Goal: Find specific page/section: Find specific page/section

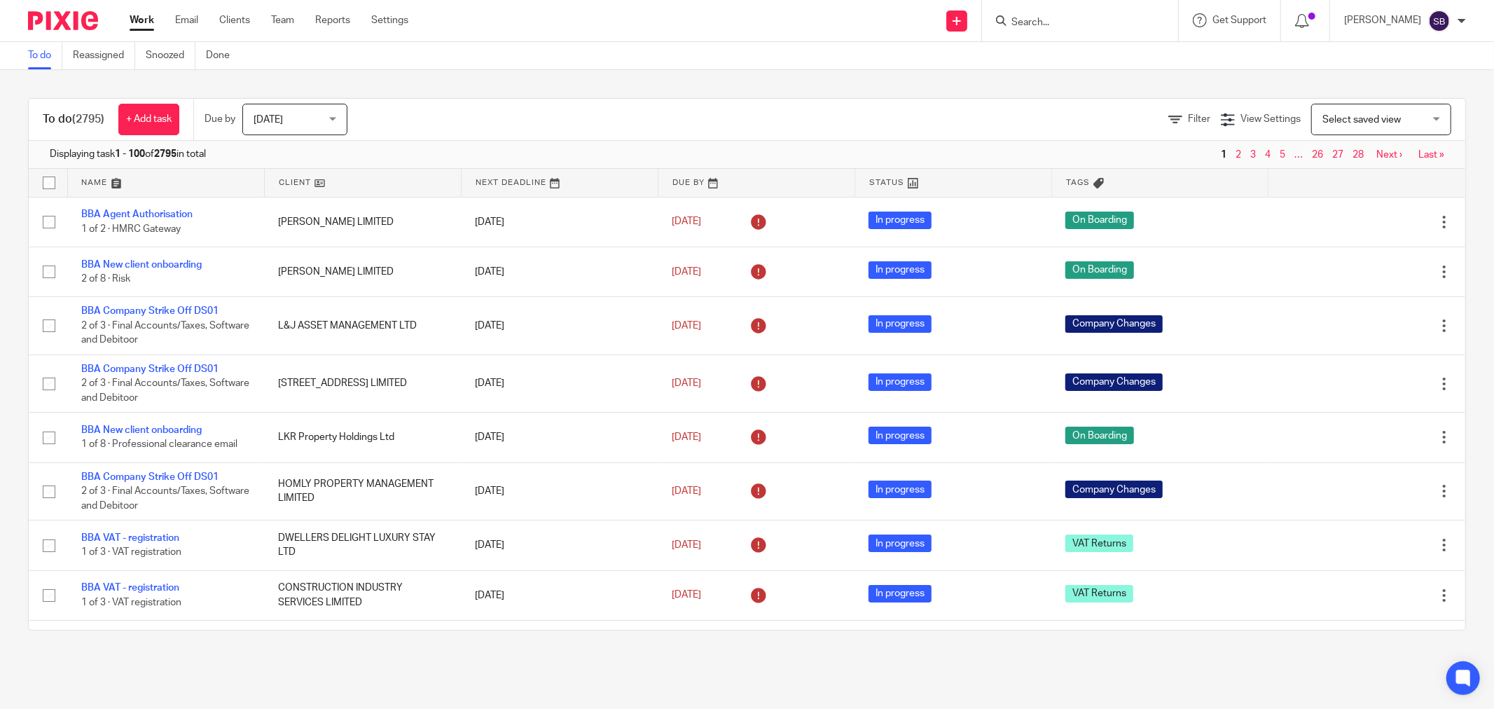
click at [1122, 18] on input "Search" at bounding box center [1073, 23] width 126 height 13
type input "chetwod"
click at [1154, 46] on link at bounding box center [1145, 60] width 276 height 32
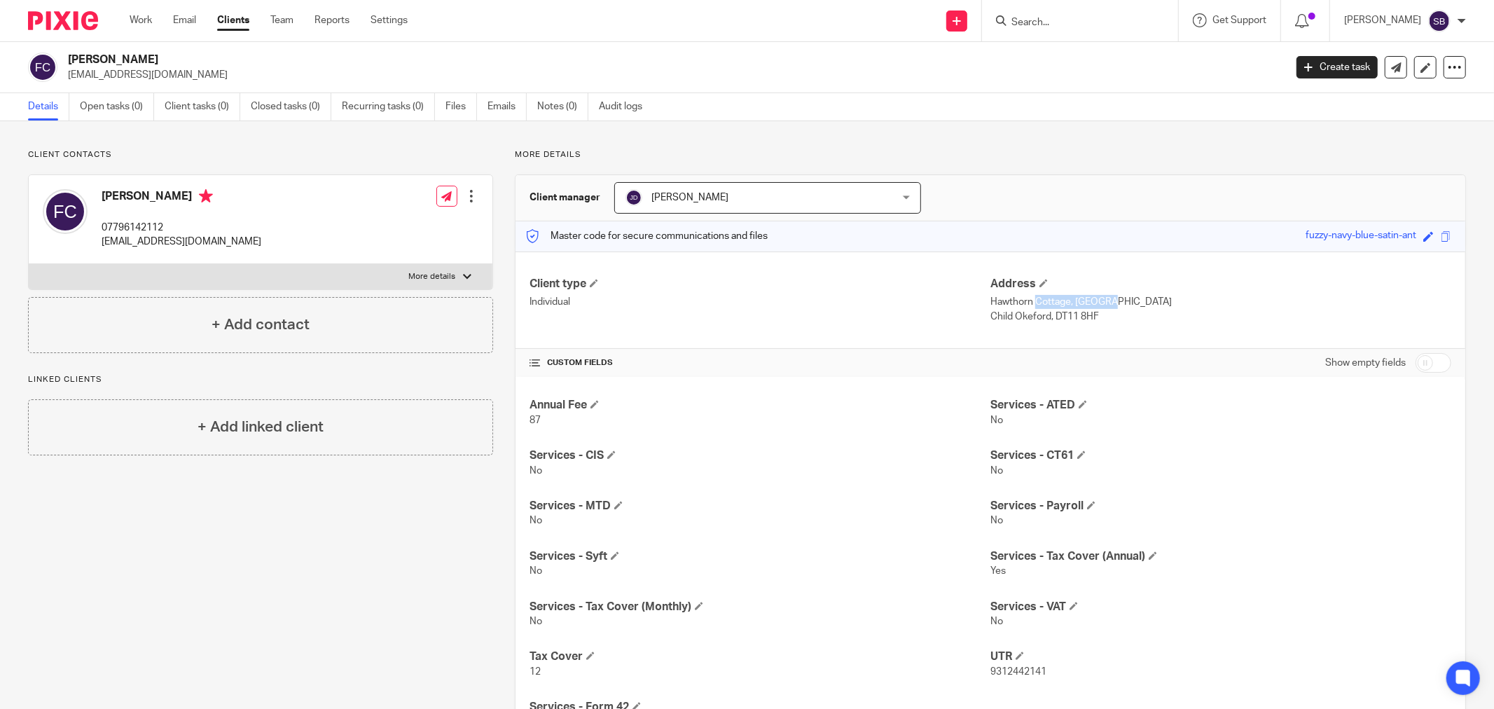
drag, startPoint x: 984, startPoint y: 298, endPoint x: 1062, endPoint y: 298, distance: 78.5
click at [1062, 298] on p "Hawthorn Cottage, [GEOGRAPHIC_DATA]" at bounding box center [1221, 302] width 461 height 14
copy p "Hawthorn Cottage"
drag, startPoint x: 1069, startPoint y: 299, endPoint x: 1041, endPoint y: 314, distance: 31.6
click at [1041, 314] on div "Address Hawthorn Cottage, [GEOGRAPHIC_DATA] [STREET_ADDRESS]" at bounding box center [1221, 300] width 461 height 47
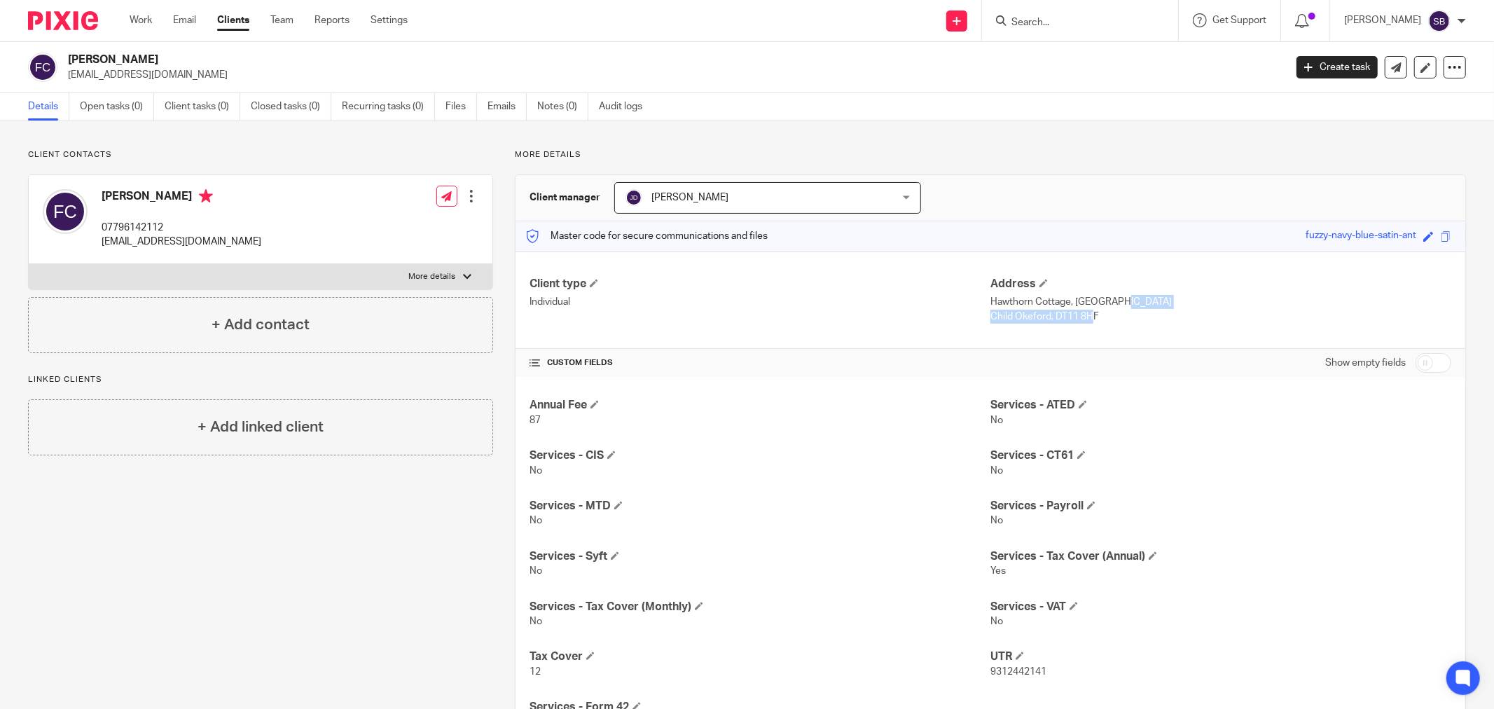
copy div "Gold Hill Child Okeford"
drag, startPoint x: 1048, startPoint y: 317, endPoint x: 1093, endPoint y: 313, distance: 45.0
click at [1093, 313] on p "Child Okeford, DT11 8HF" at bounding box center [1221, 317] width 461 height 14
copy p "DT11 8HF"
drag, startPoint x: 102, startPoint y: 226, endPoint x: 170, endPoint y: 222, distance: 68.8
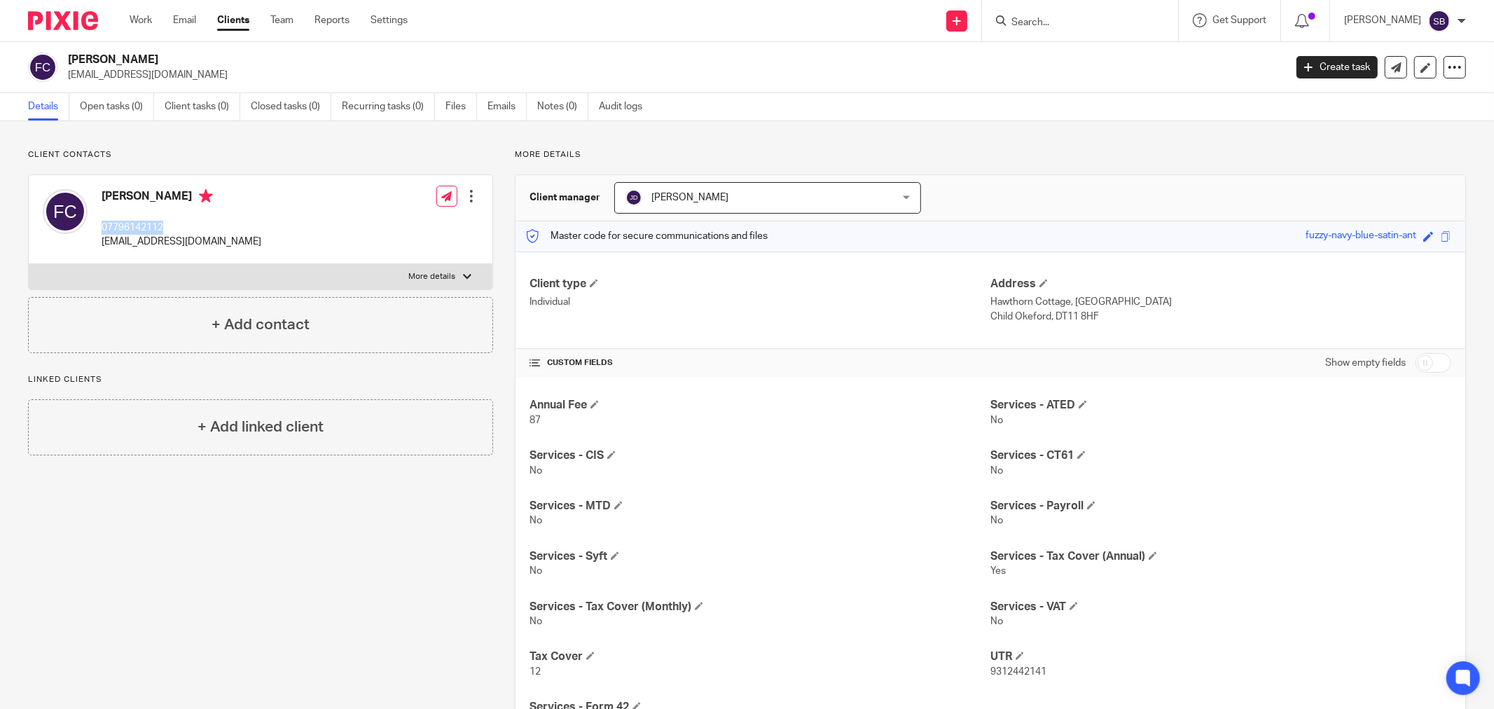
click at [170, 222] on p "07796142112" at bounding box center [182, 228] width 160 height 14
copy p "07796142112"
click at [1041, 24] on input "Search" at bounding box center [1073, 23] width 126 height 13
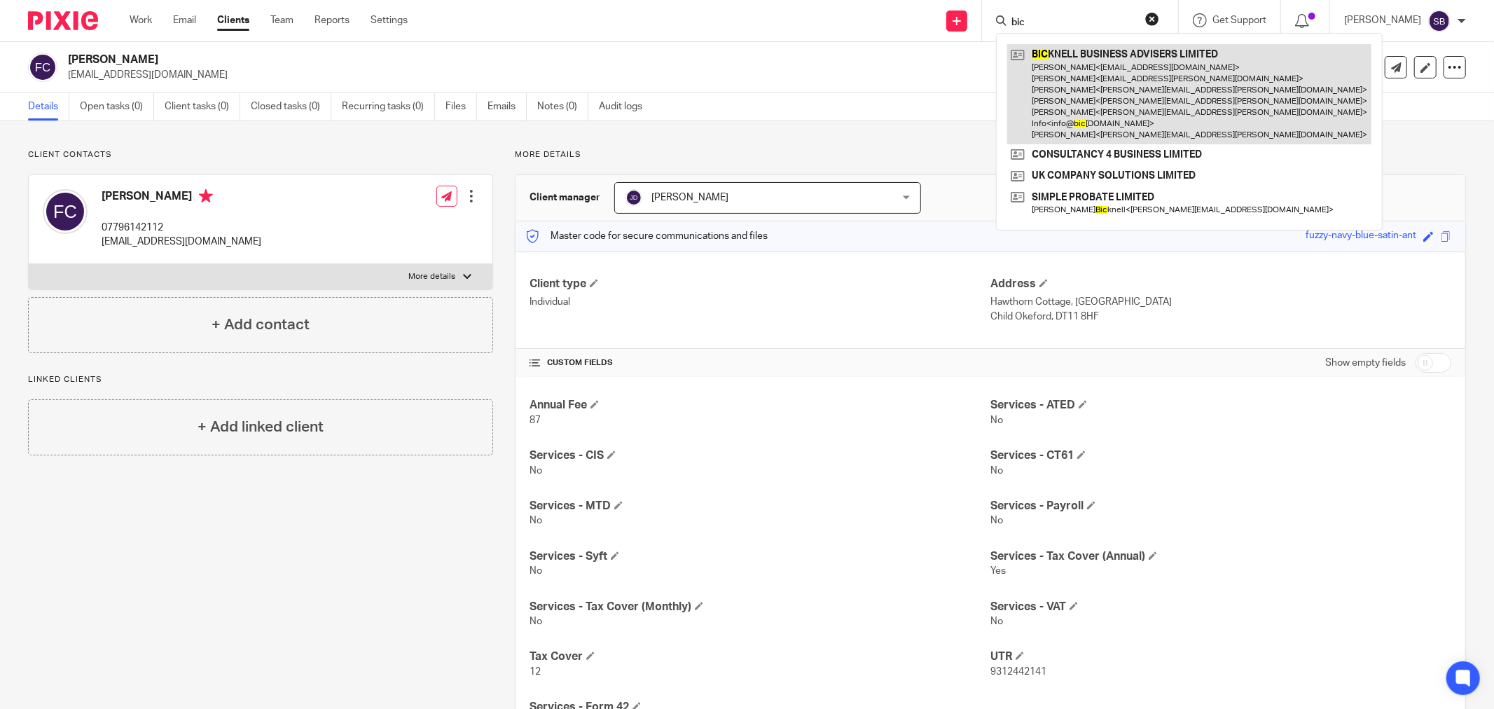
type input "bic"
click at [1111, 69] on link at bounding box center [1189, 94] width 364 height 100
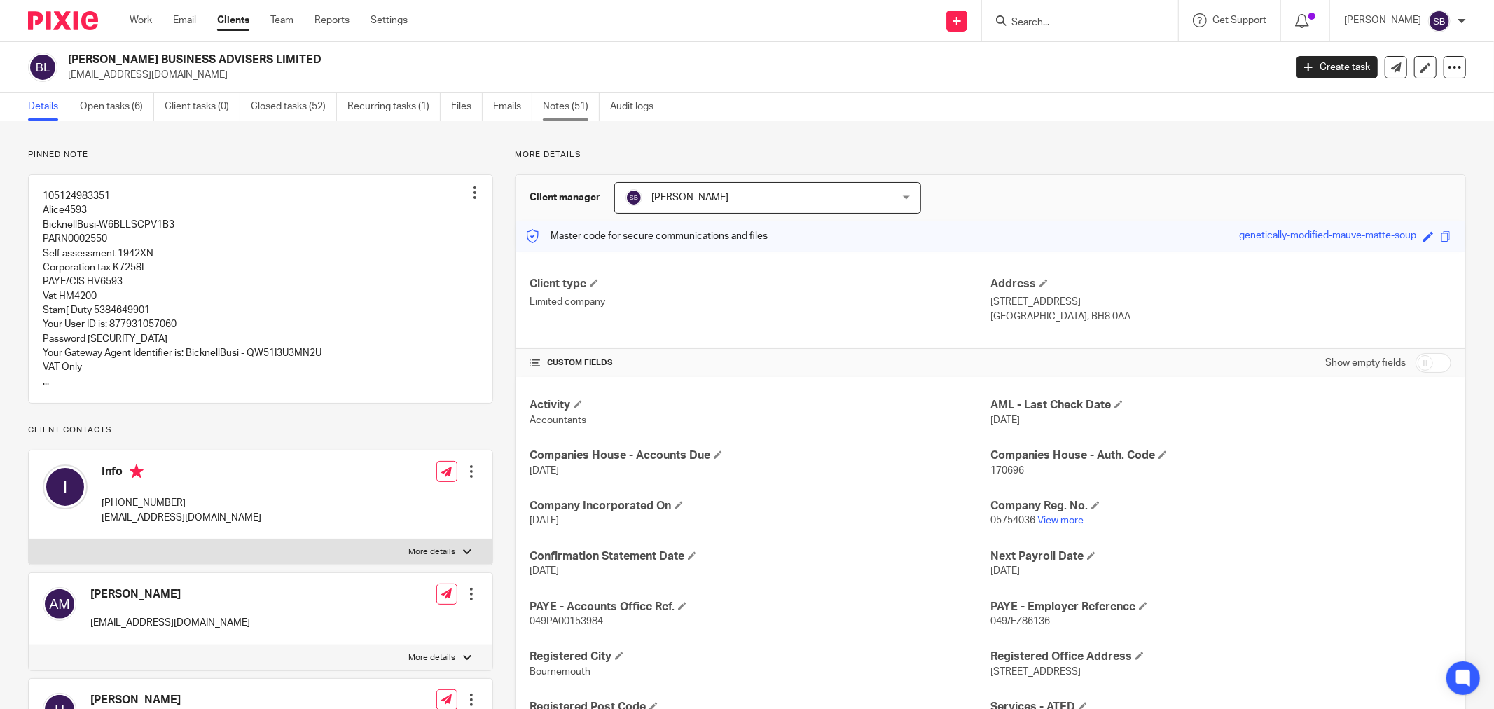
click at [566, 108] on link "Notes (51)" at bounding box center [571, 106] width 57 height 27
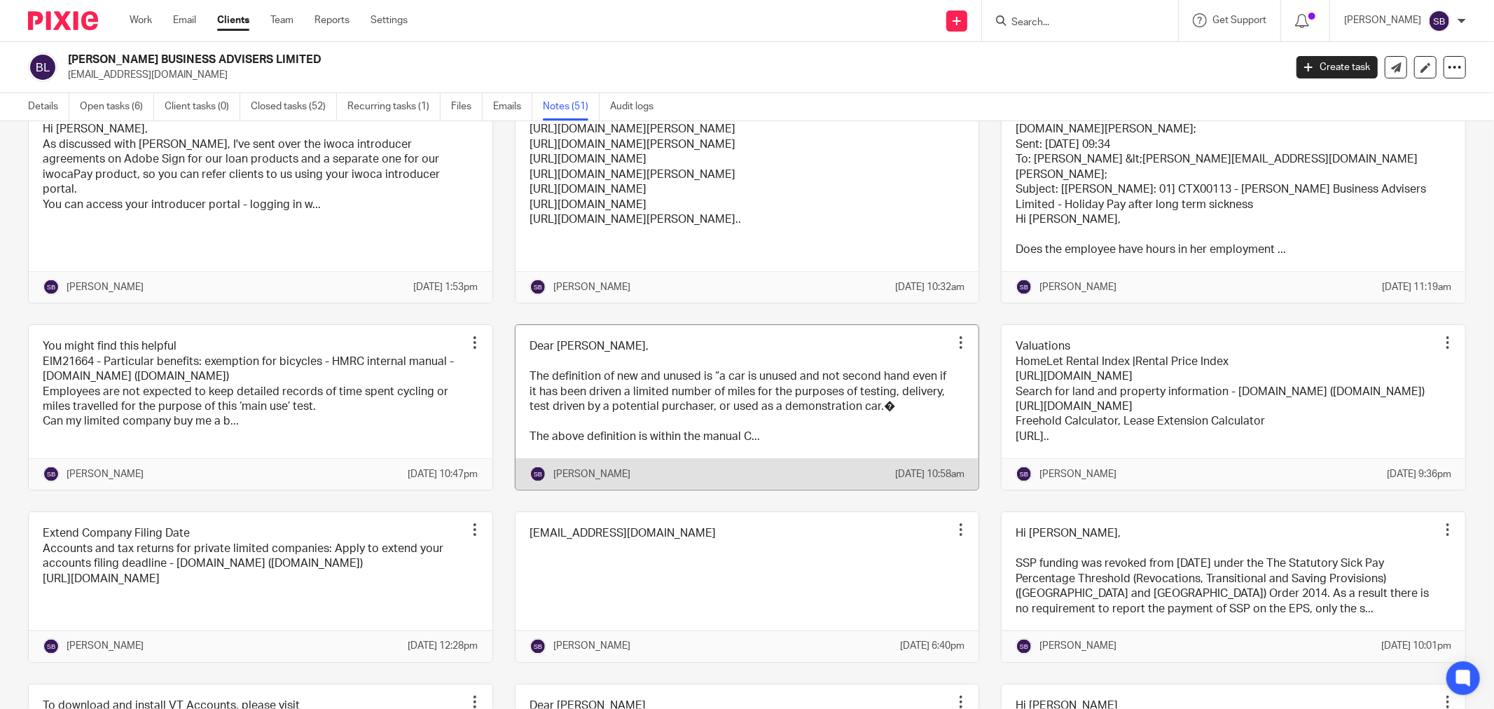
scroll to position [1868, 0]
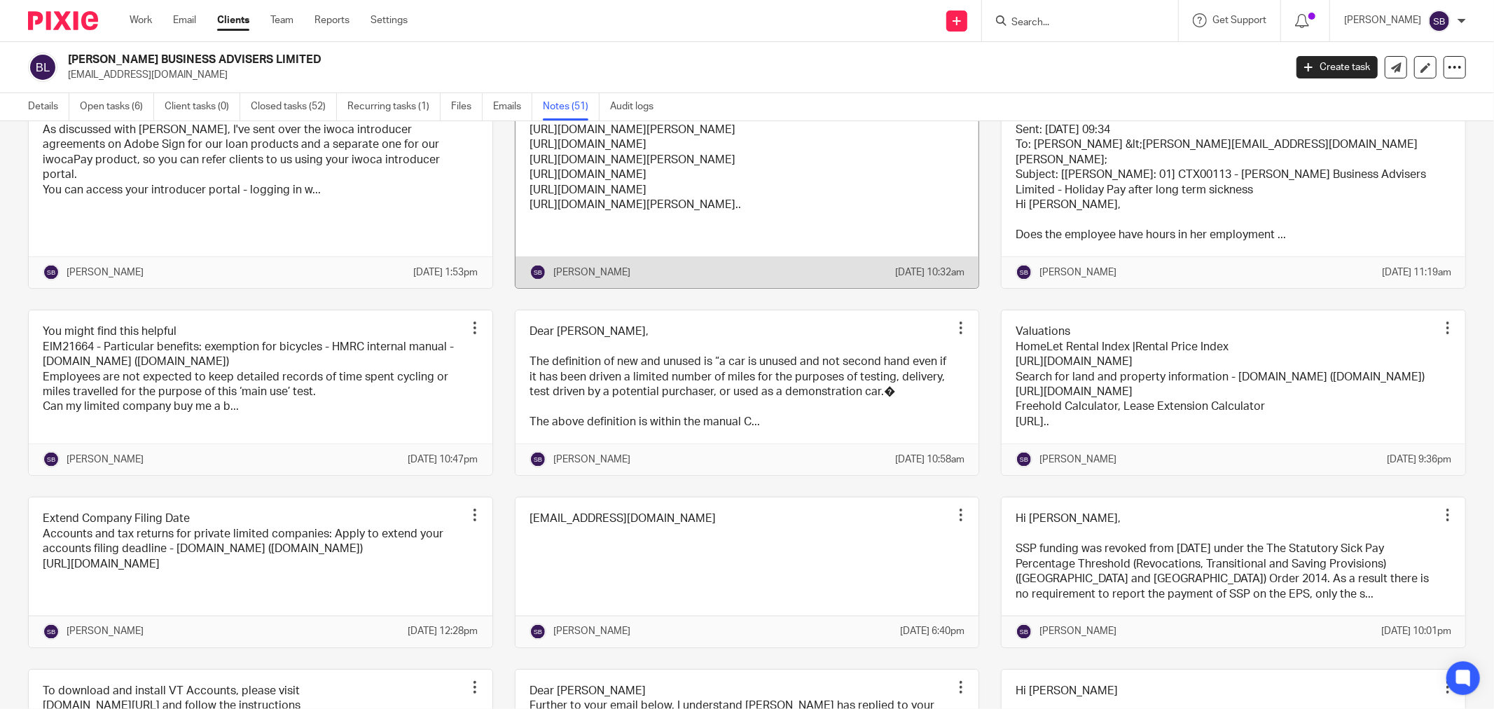
click at [810, 271] on link at bounding box center [748, 182] width 464 height 209
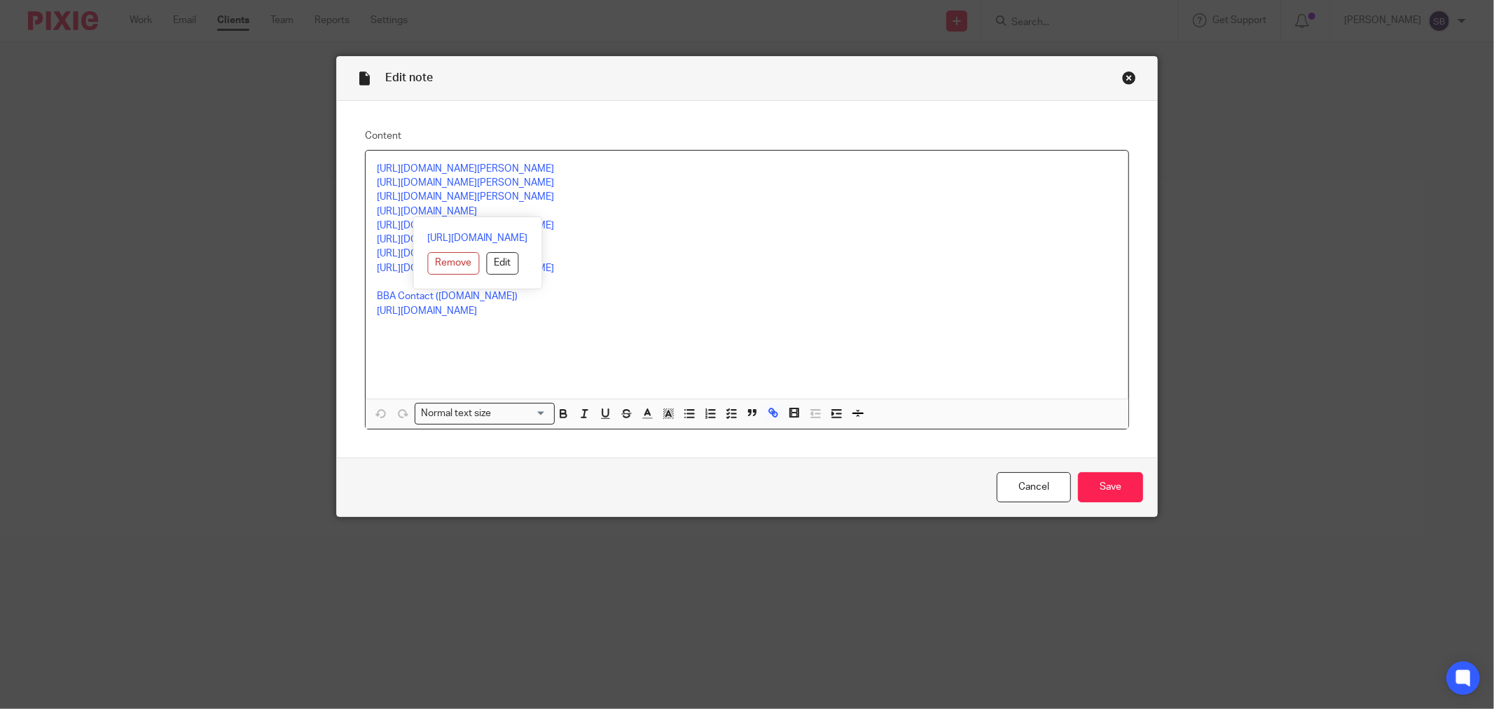
drag, startPoint x: 401, startPoint y: 211, endPoint x: 612, endPoint y: 210, distance: 210.2
click at [612, 210] on p "https://calendly.com/bicknellbusiness/30min" at bounding box center [747, 212] width 740 height 14
copy link "https://calendly.com/bicknellbusiness/30min"
click at [1124, 76] on div "Close this dialog window" at bounding box center [1129, 78] width 14 height 14
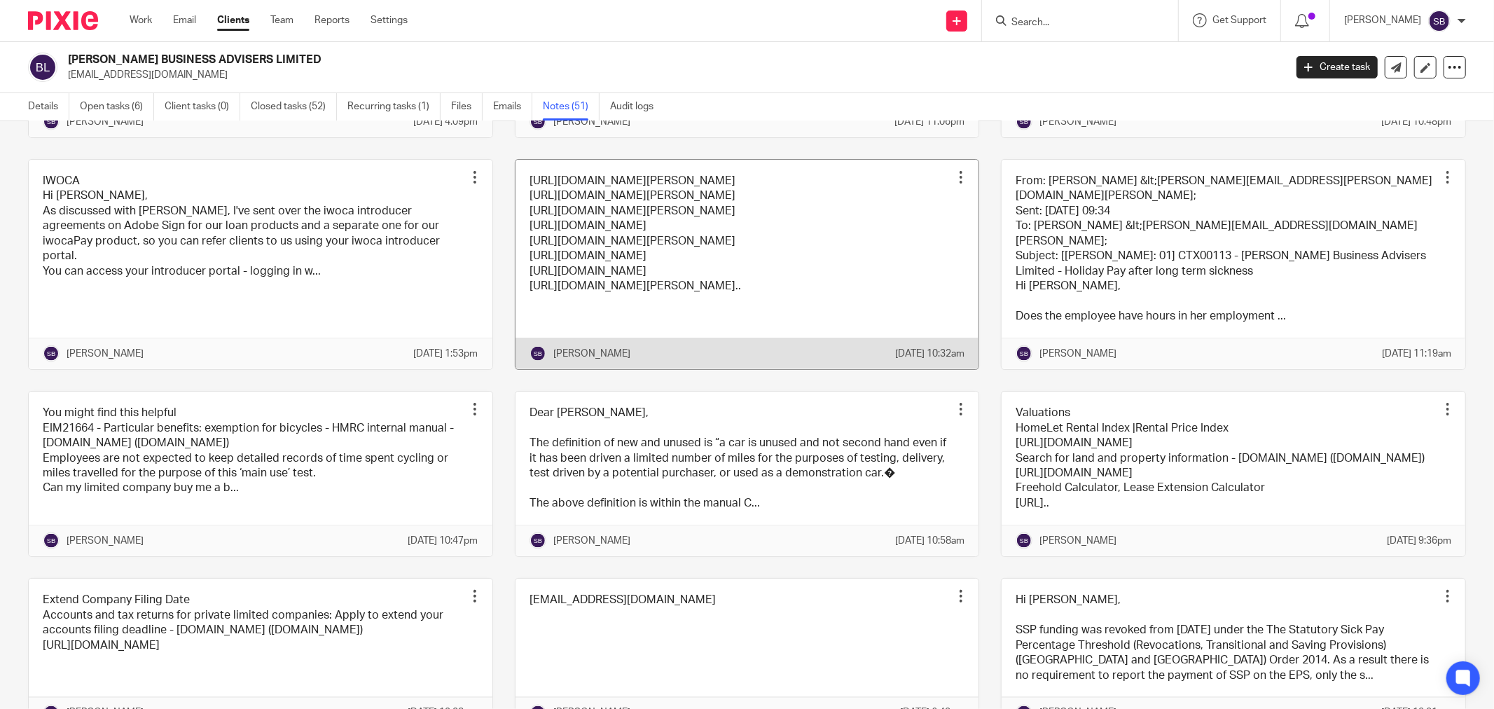
scroll to position [1790, 0]
click at [802, 366] on link at bounding box center [748, 260] width 464 height 209
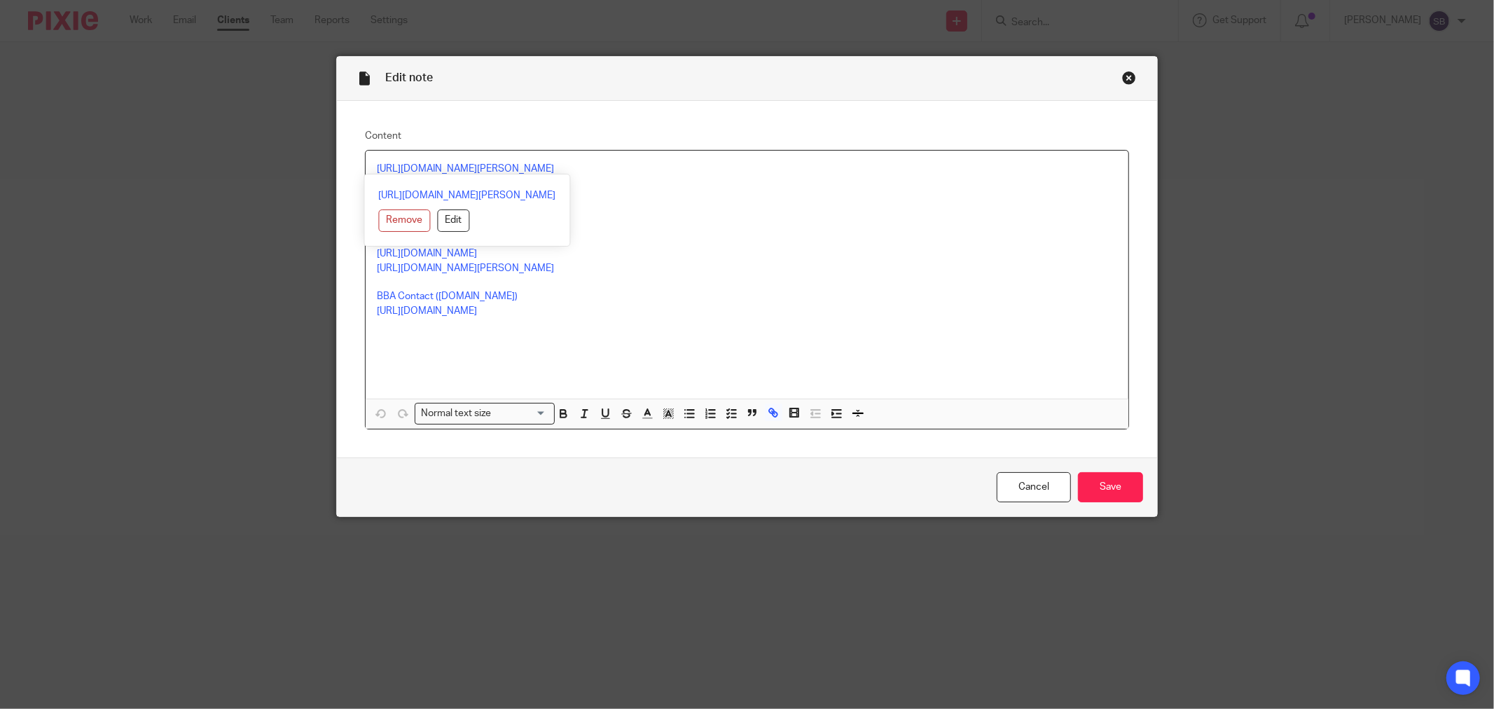
drag, startPoint x: 368, startPoint y: 169, endPoint x: 558, endPoint y: 158, distance: 190.1
click at [558, 158] on div "[URL][DOMAIN_NAME][PERSON_NAME] [URL][DOMAIN_NAME][PERSON_NAME] [URL][DOMAIN_NA…" at bounding box center [747, 275] width 763 height 248
copy link "[URL][DOMAIN_NAME][PERSON_NAME]"
click at [1124, 75] on div "Close this dialog window" at bounding box center [1129, 78] width 14 height 14
